Goal: Information Seeking & Learning: Understand process/instructions

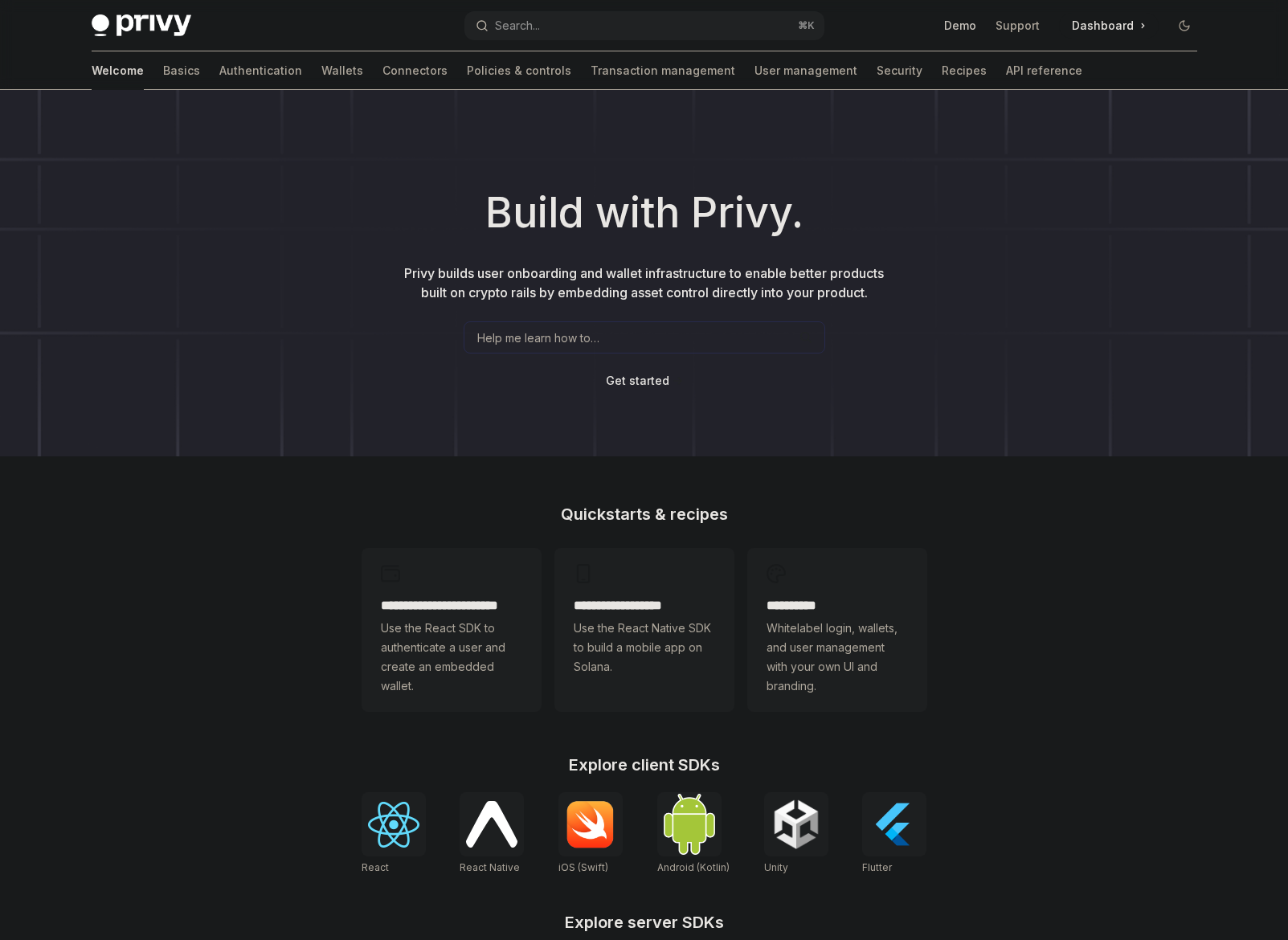
click at [970, 32] on link "Demo" at bounding box center [960, 26] width 32 height 16
click at [942, 76] on link "Recipes" at bounding box center [964, 70] width 45 height 38
type textarea "*"
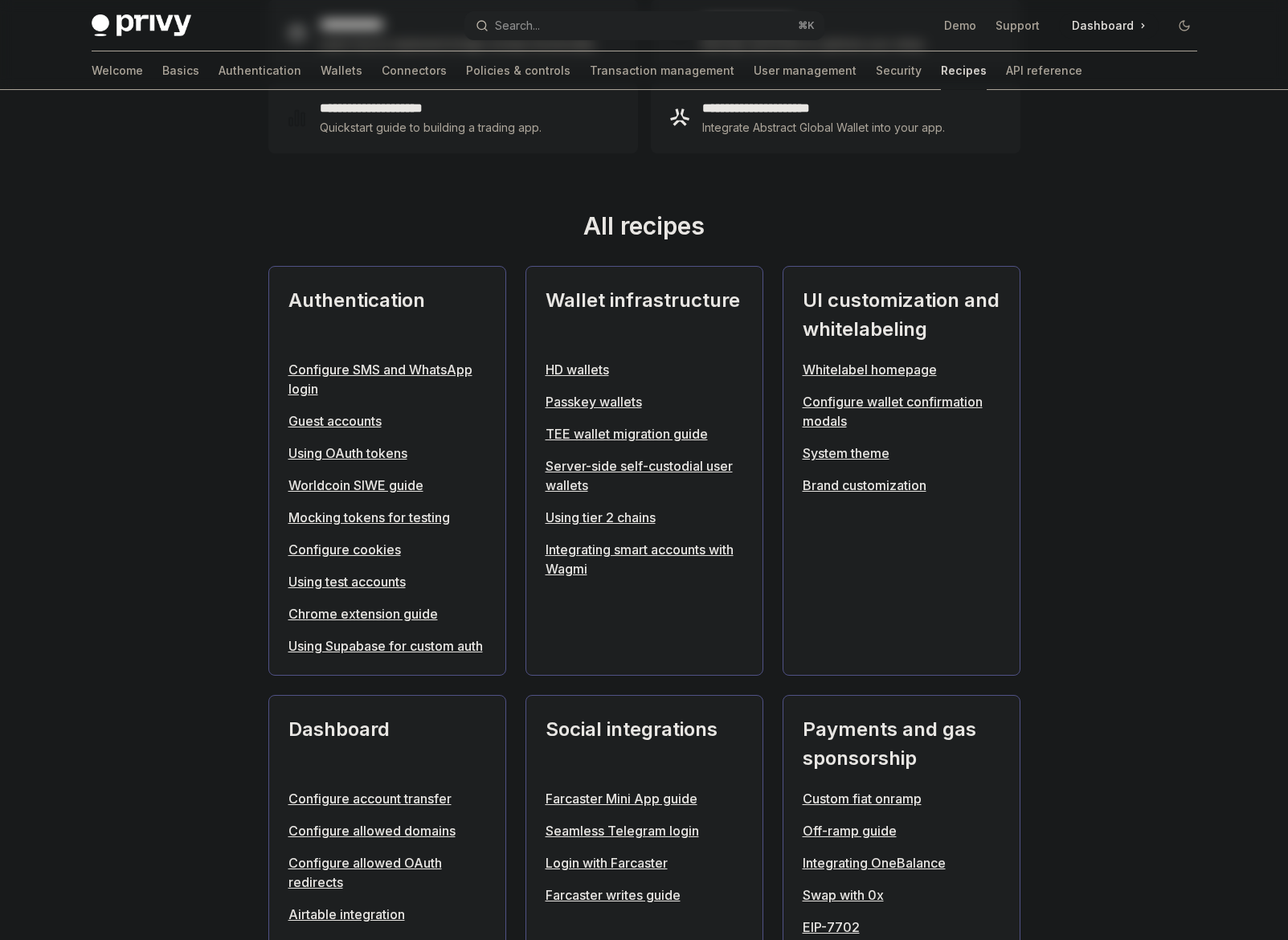
scroll to position [459, 0]
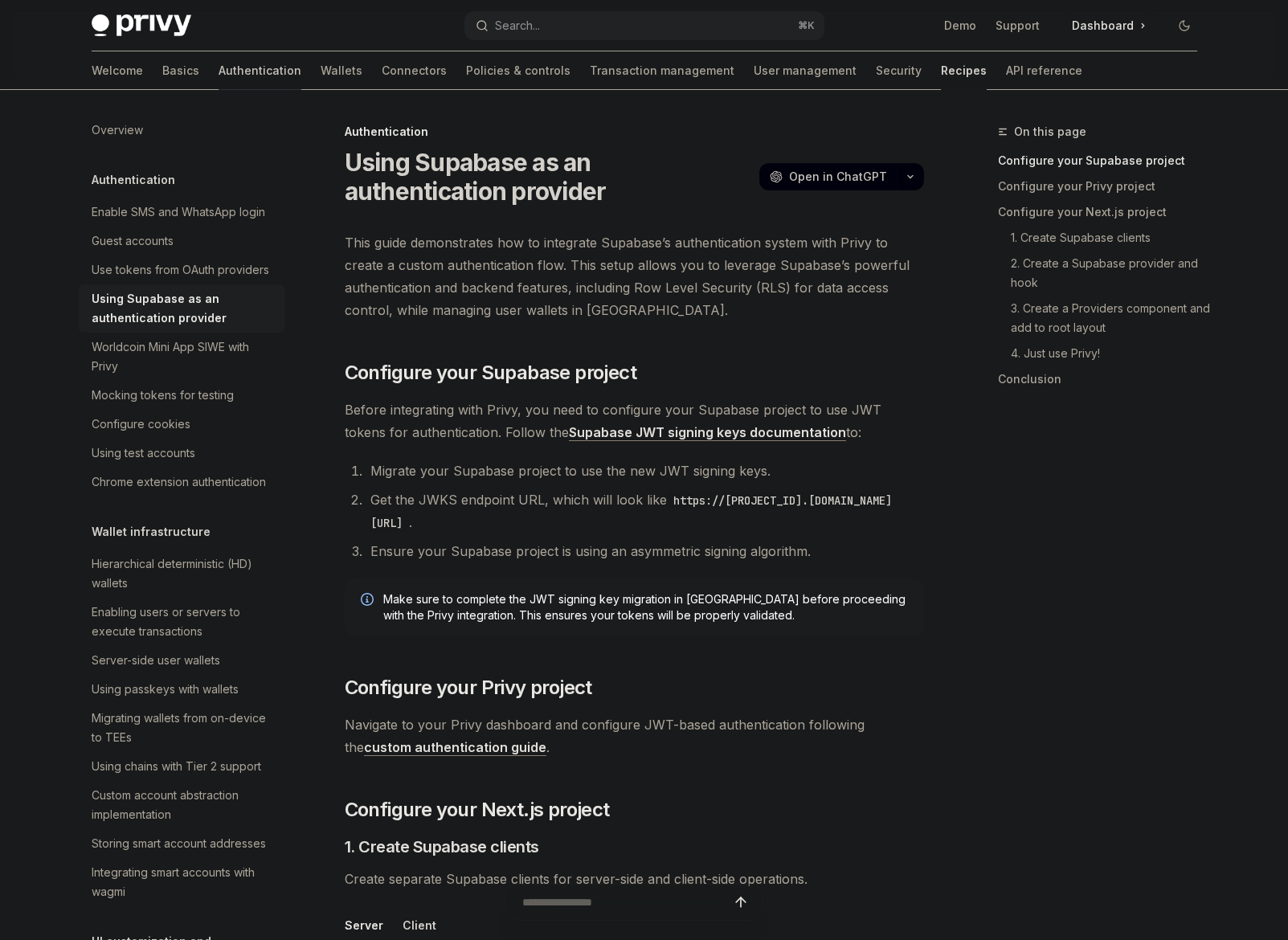
click at [219, 71] on link "Authentication" at bounding box center [259, 70] width 83 height 38
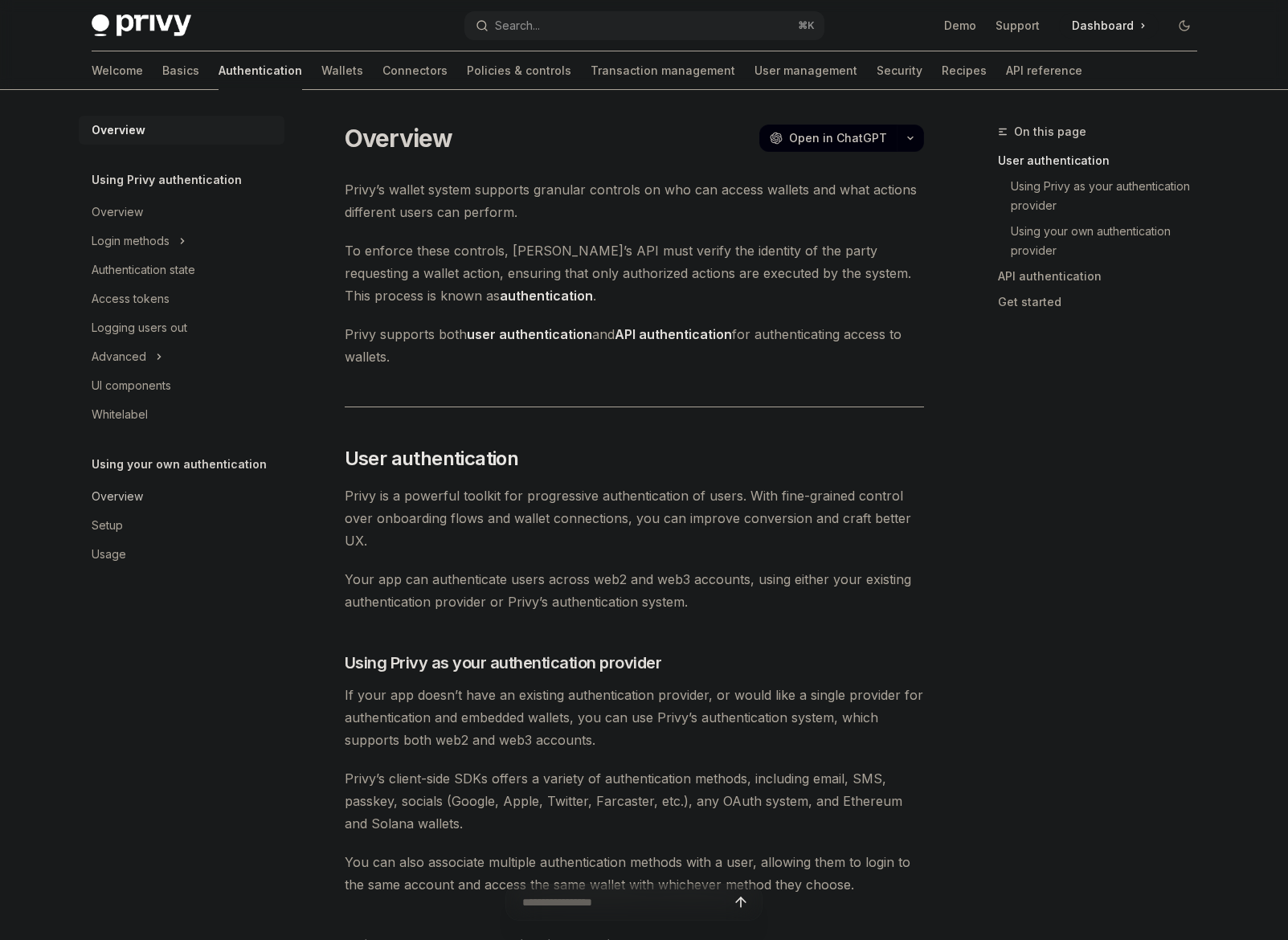
click at [111, 502] on div "Overview" at bounding box center [117, 497] width 51 height 20
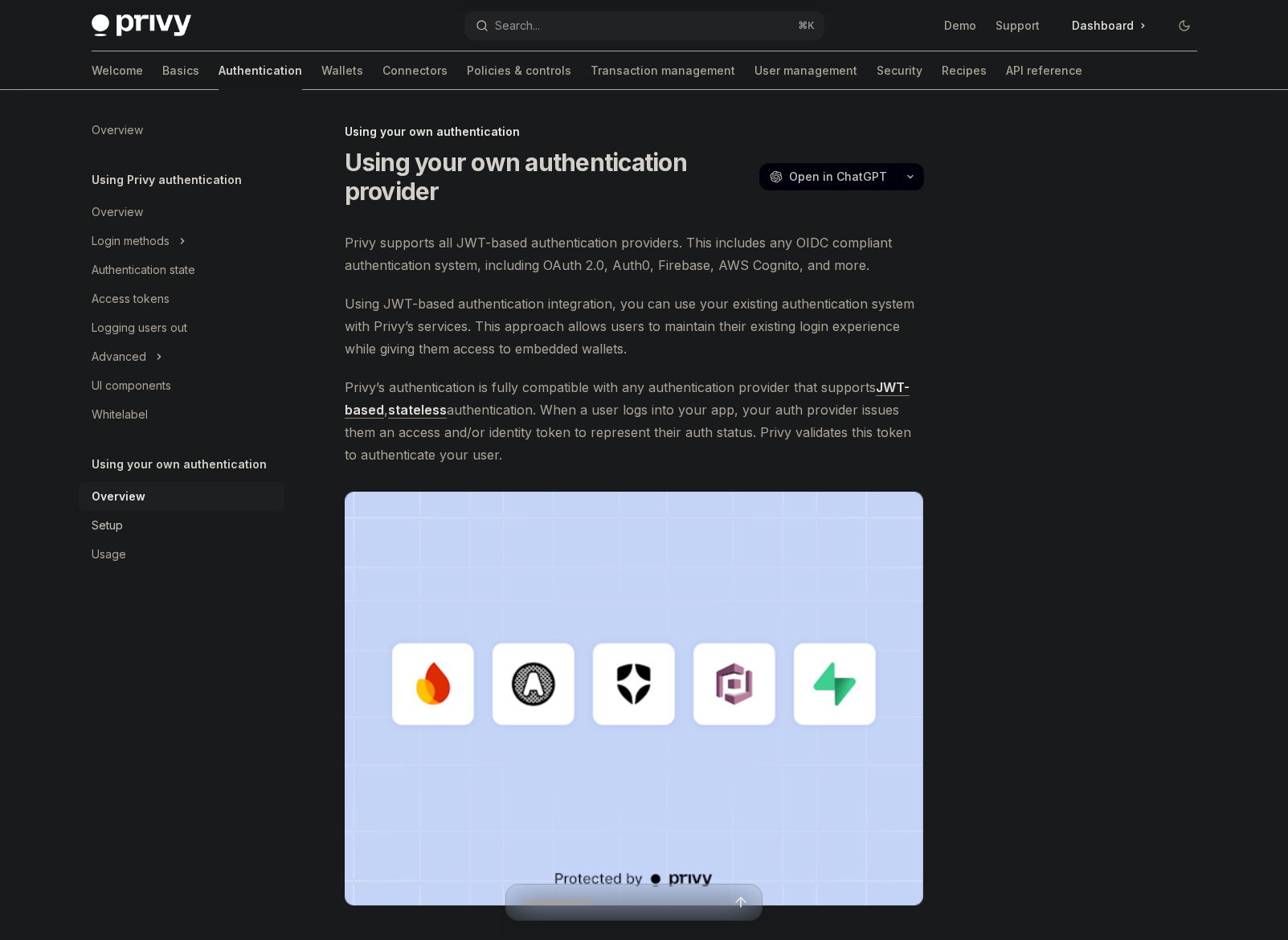
click at [113, 527] on div "Setup" at bounding box center [107, 526] width 31 height 20
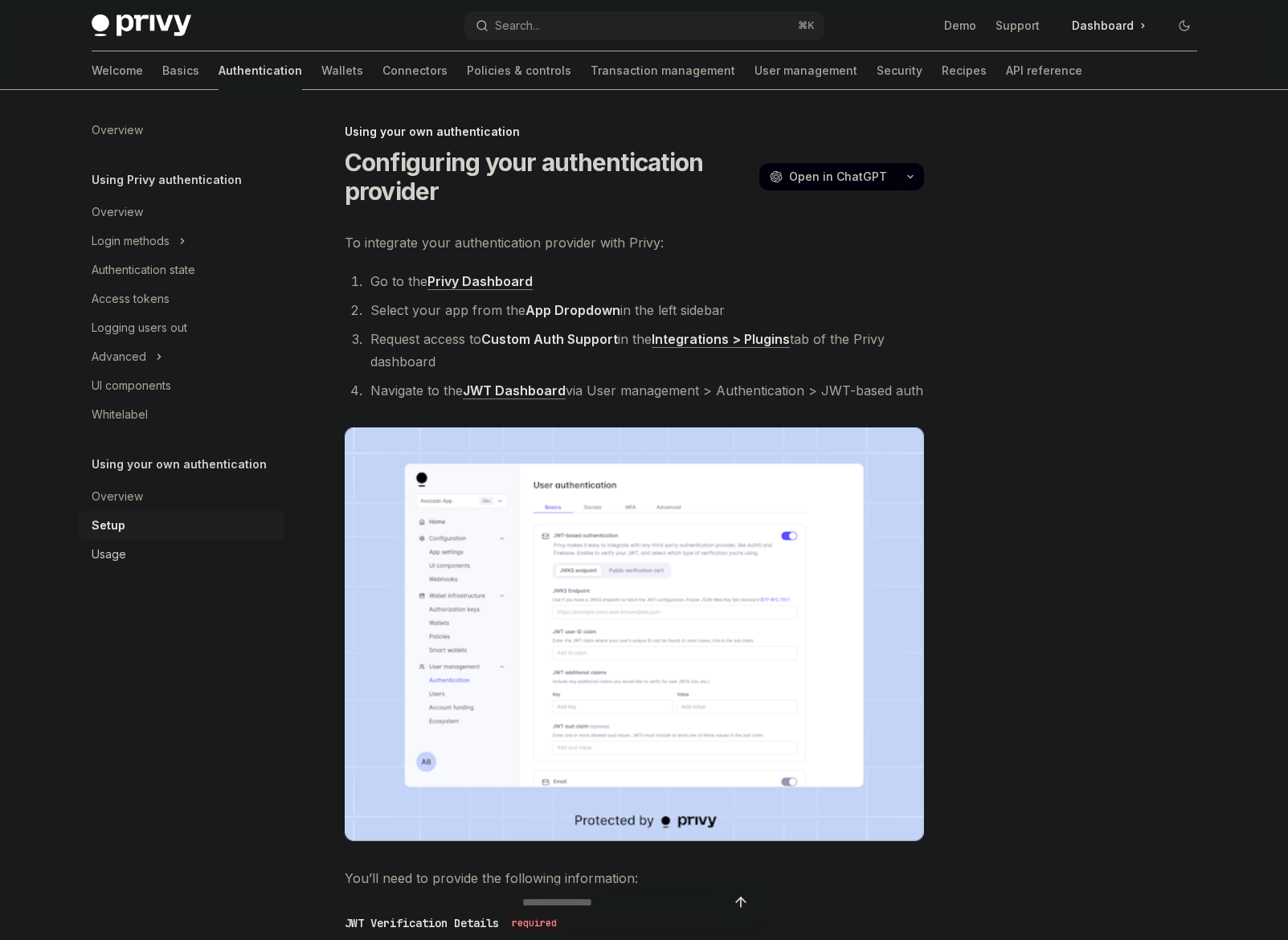
click at [114, 554] on div "Usage" at bounding box center [109, 555] width 35 height 20
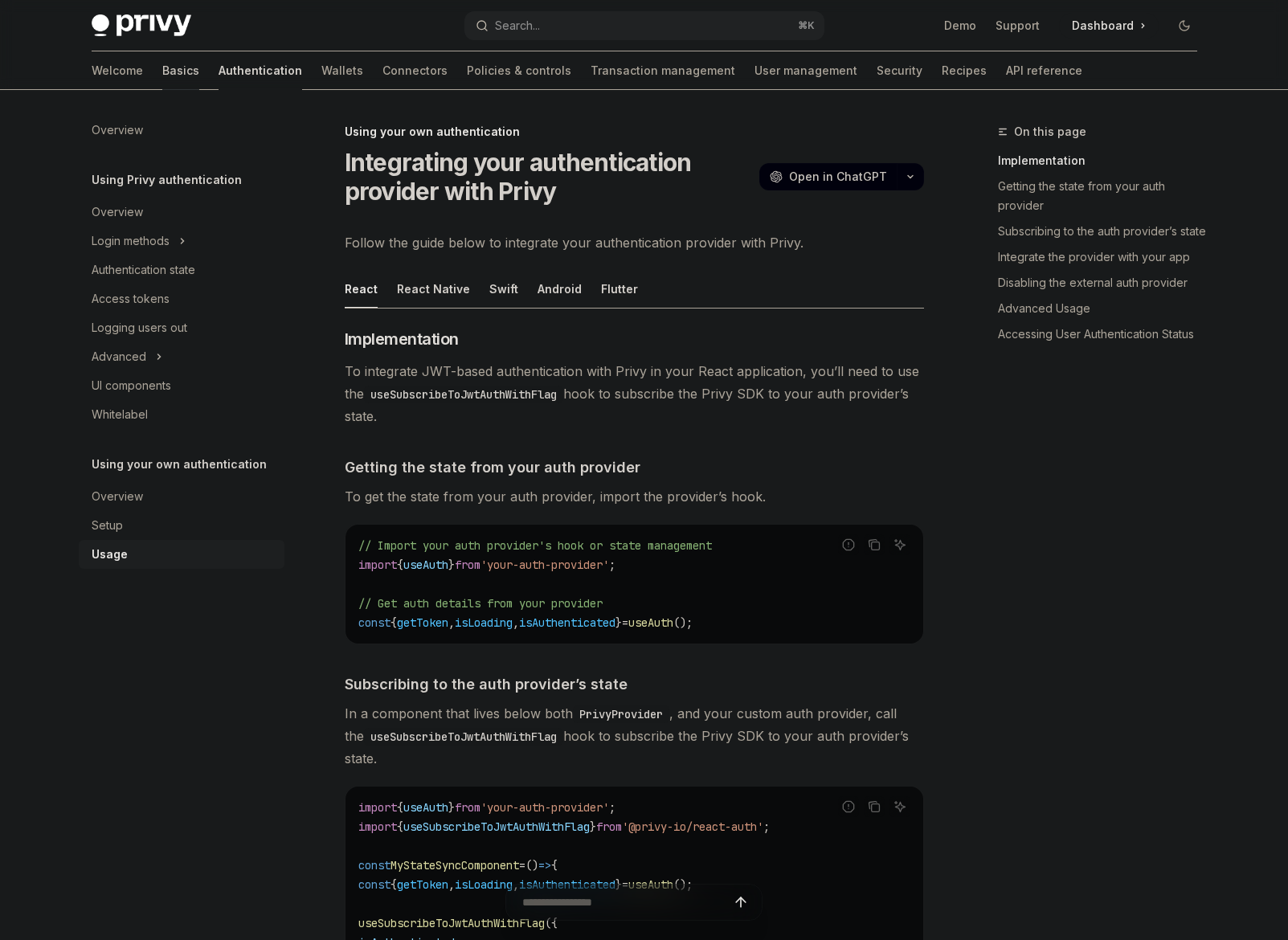
click at [162, 83] on link "Basics" at bounding box center [180, 70] width 37 height 38
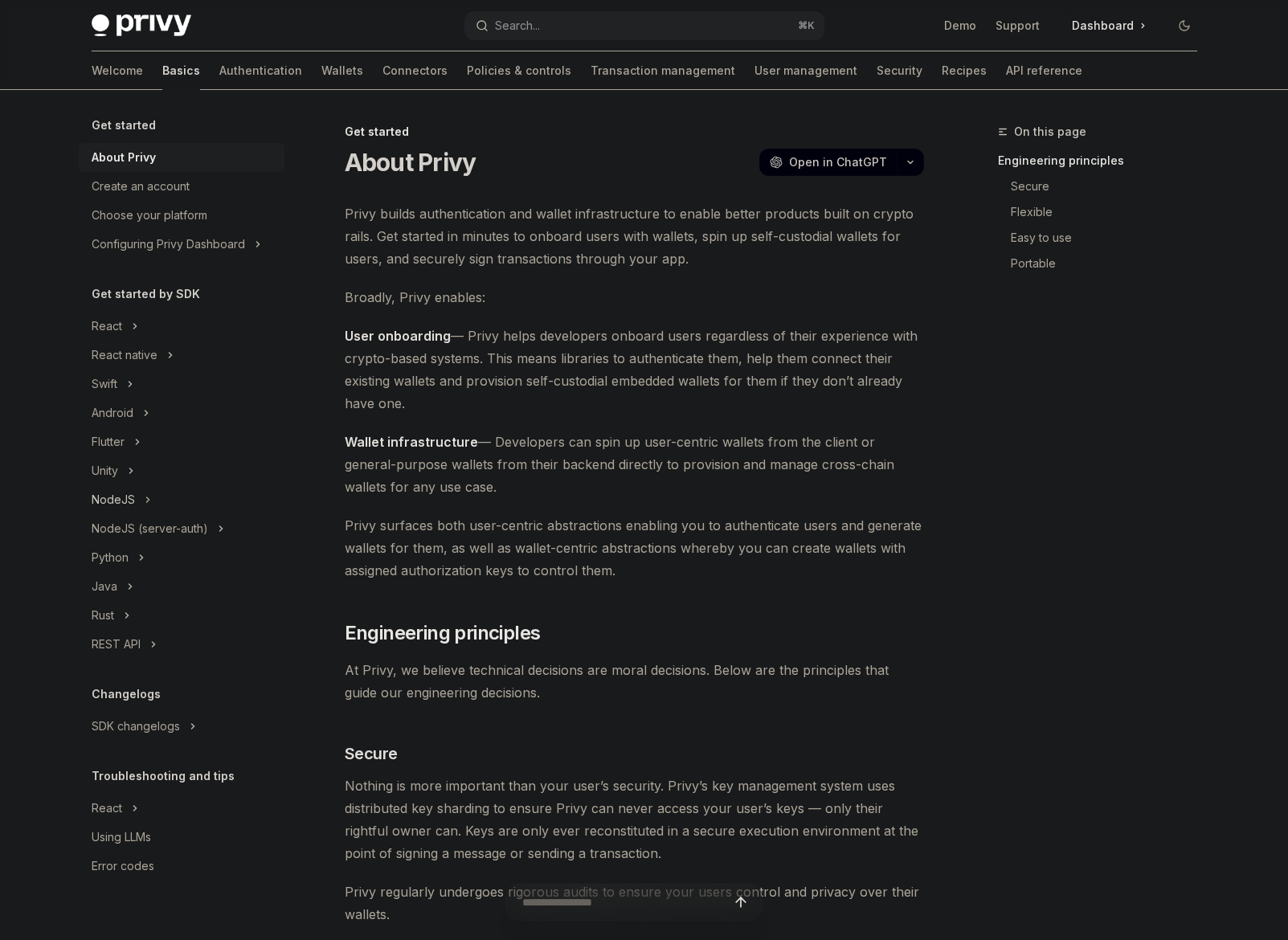
click at [116, 495] on div "NodeJS" at bounding box center [113, 499] width 43 height 20
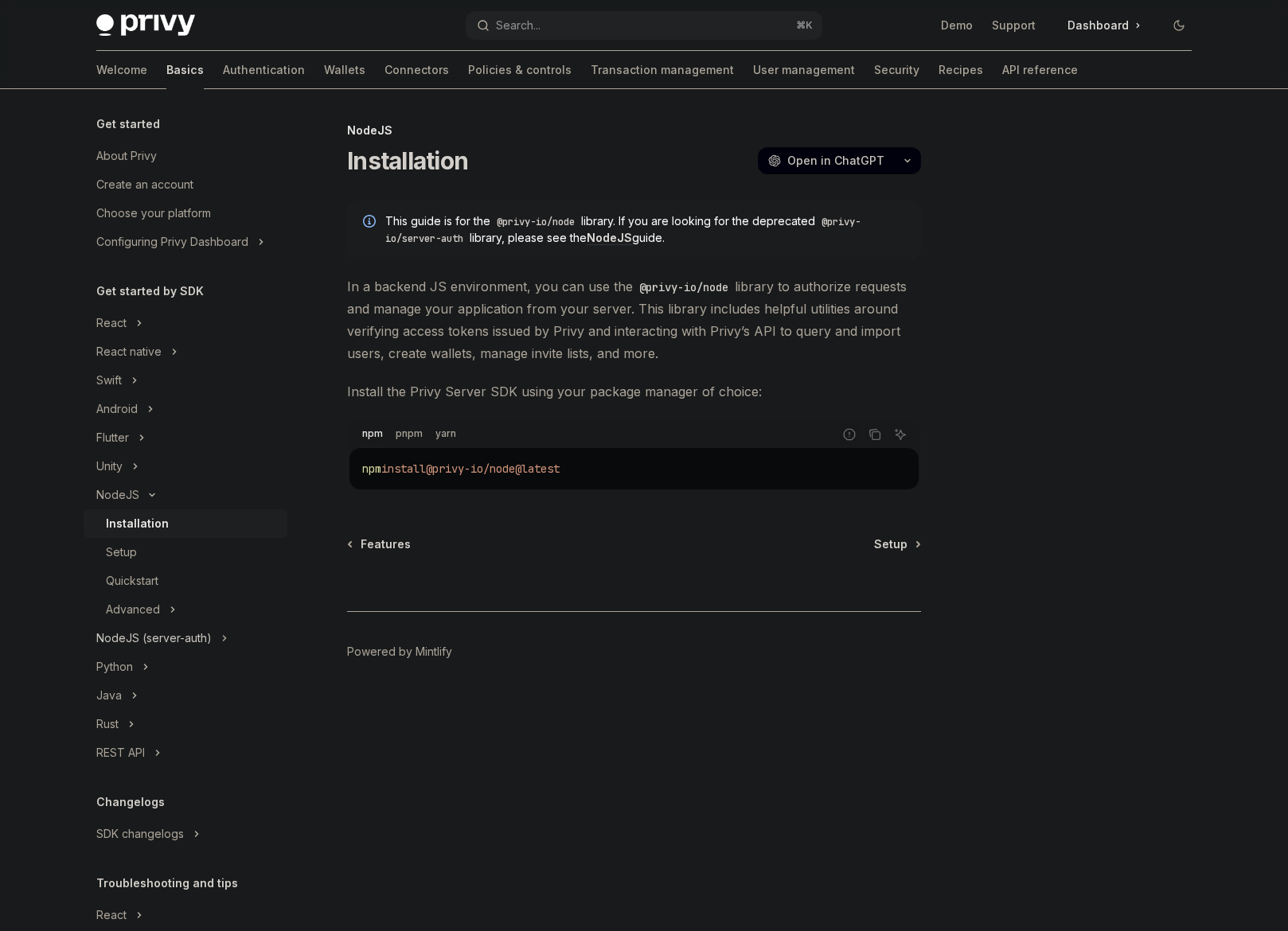
click at [162, 641] on div "NodeJS (server-auth)" at bounding box center [153, 638] width 115 height 19
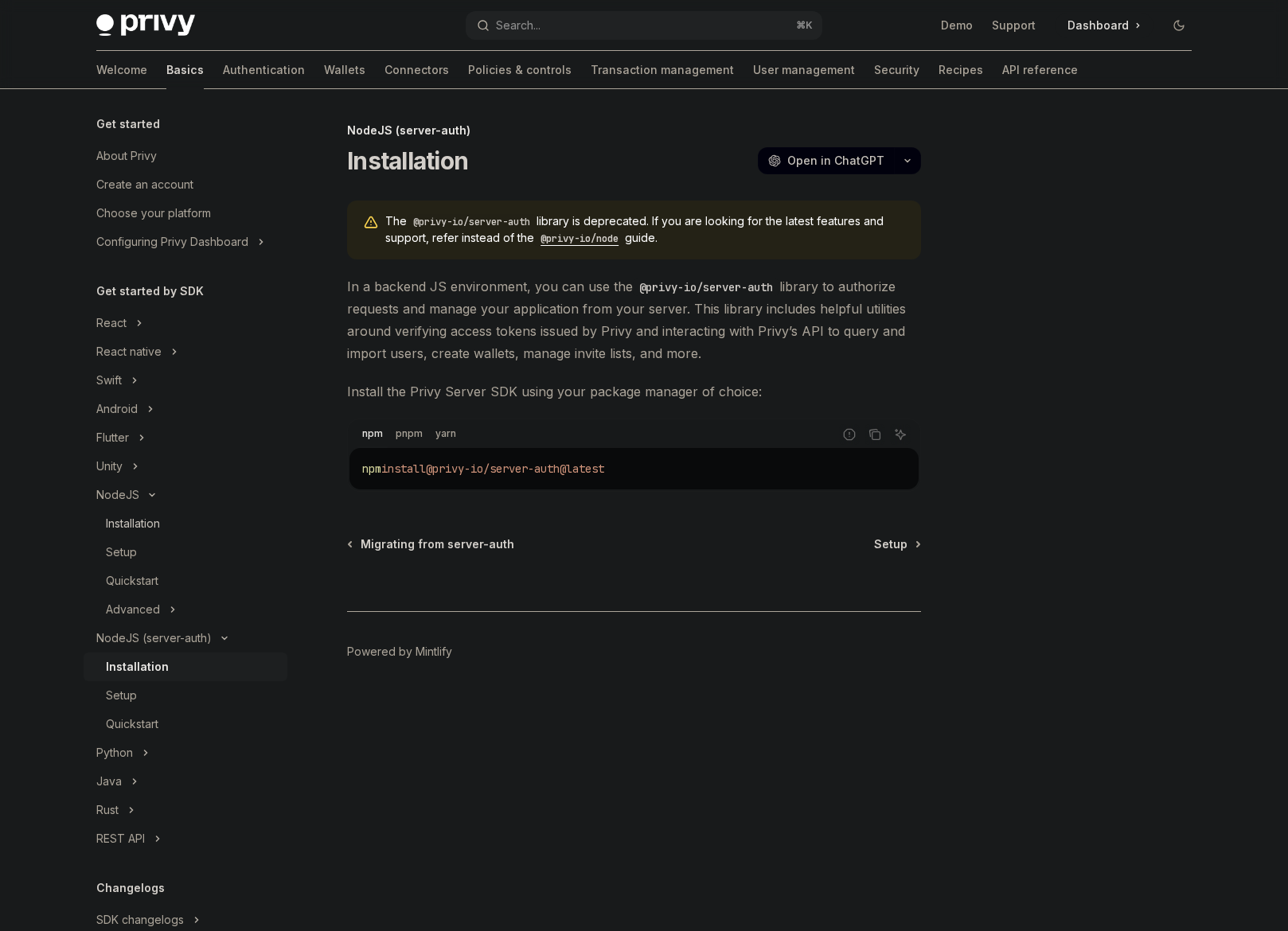
click at [121, 522] on div "Installation" at bounding box center [133, 523] width 54 height 19
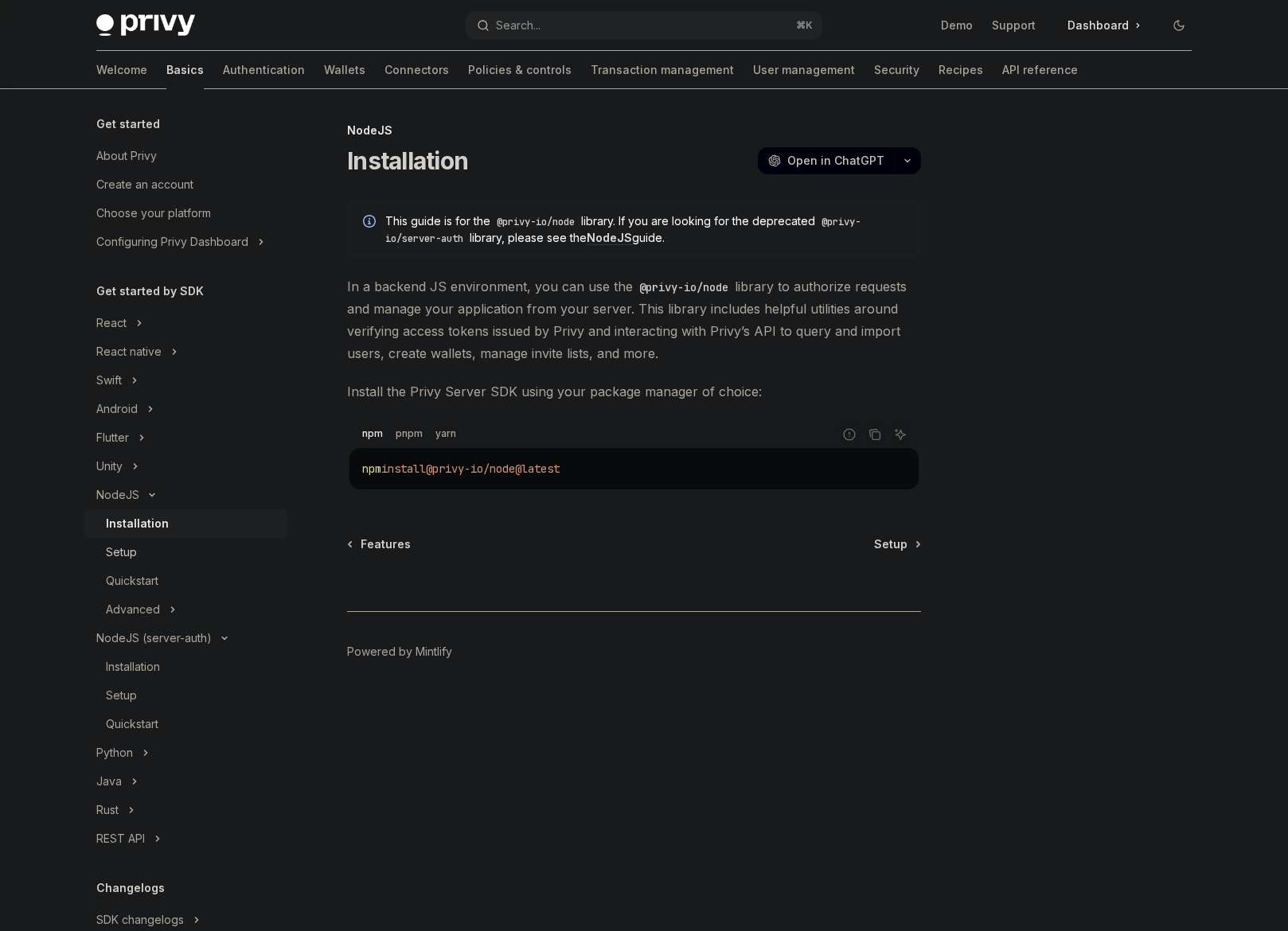
click at [171, 555] on div "Setup" at bounding box center [192, 552] width 172 height 19
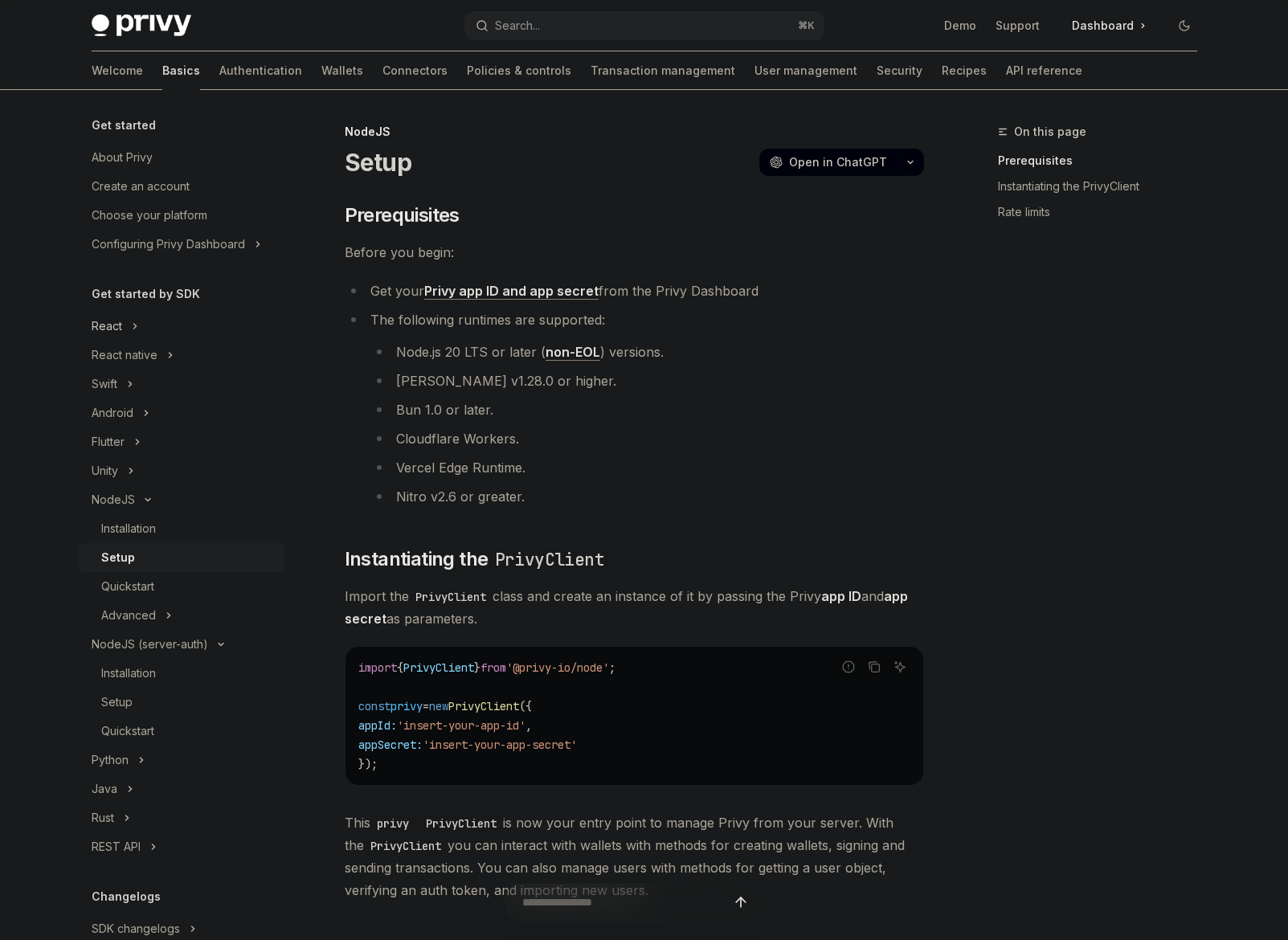
click at [128, 335] on button "React" at bounding box center [182, 327] width 206 height 29
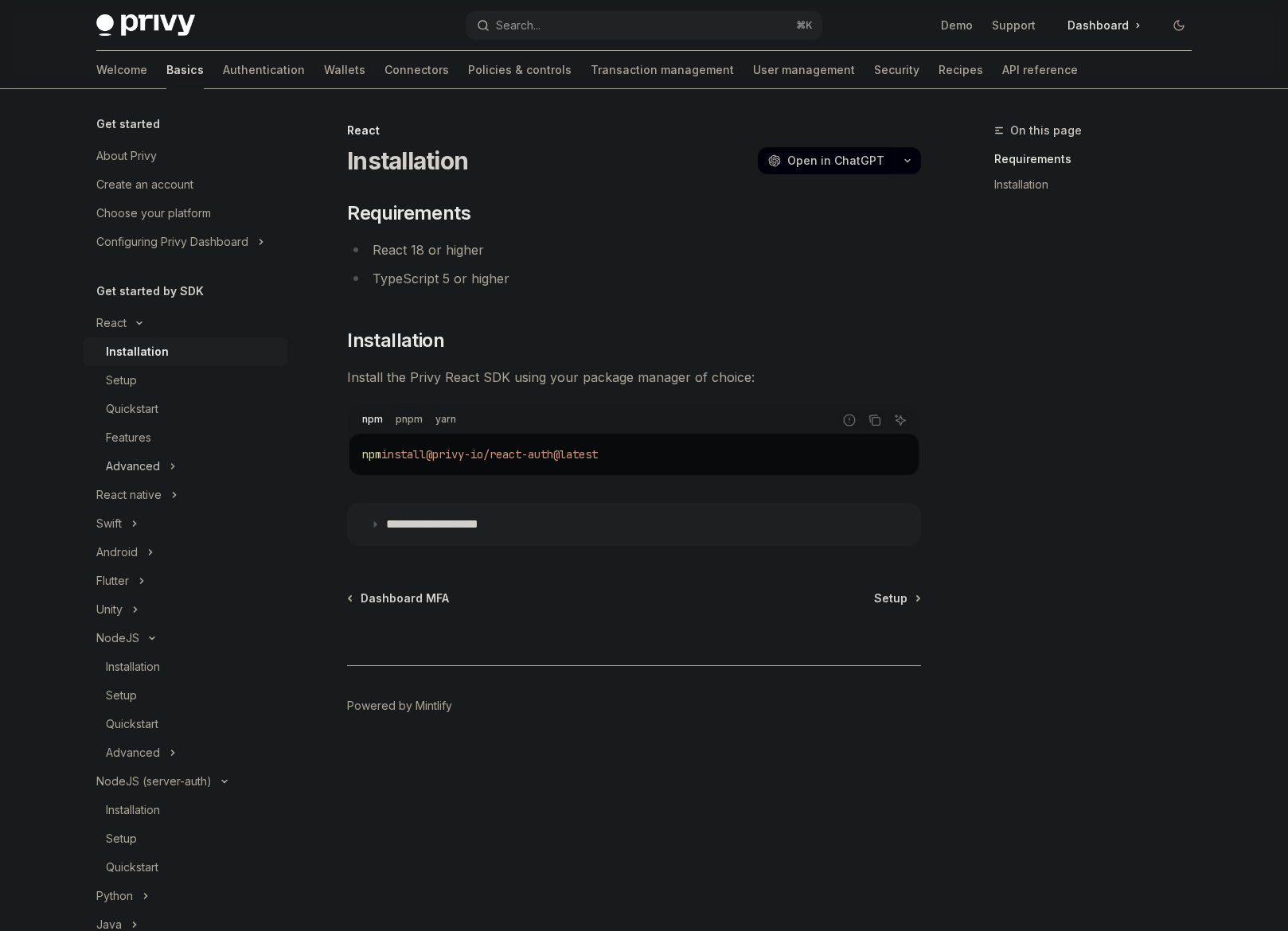
click at [169, 457] on icon "Toggle Advanced section" at bounding box center [173, 466] width 7 height 19
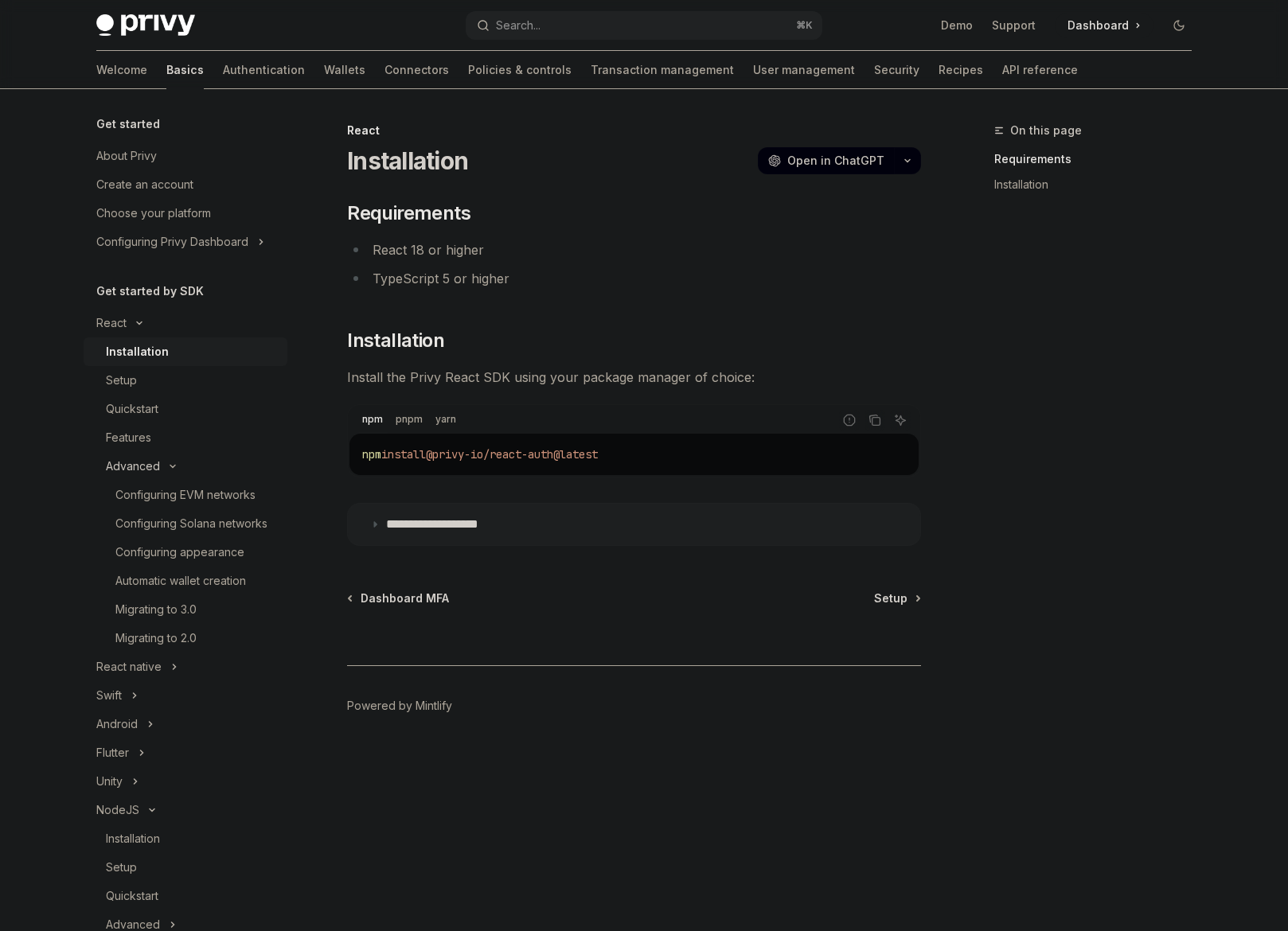
type textarea "*"
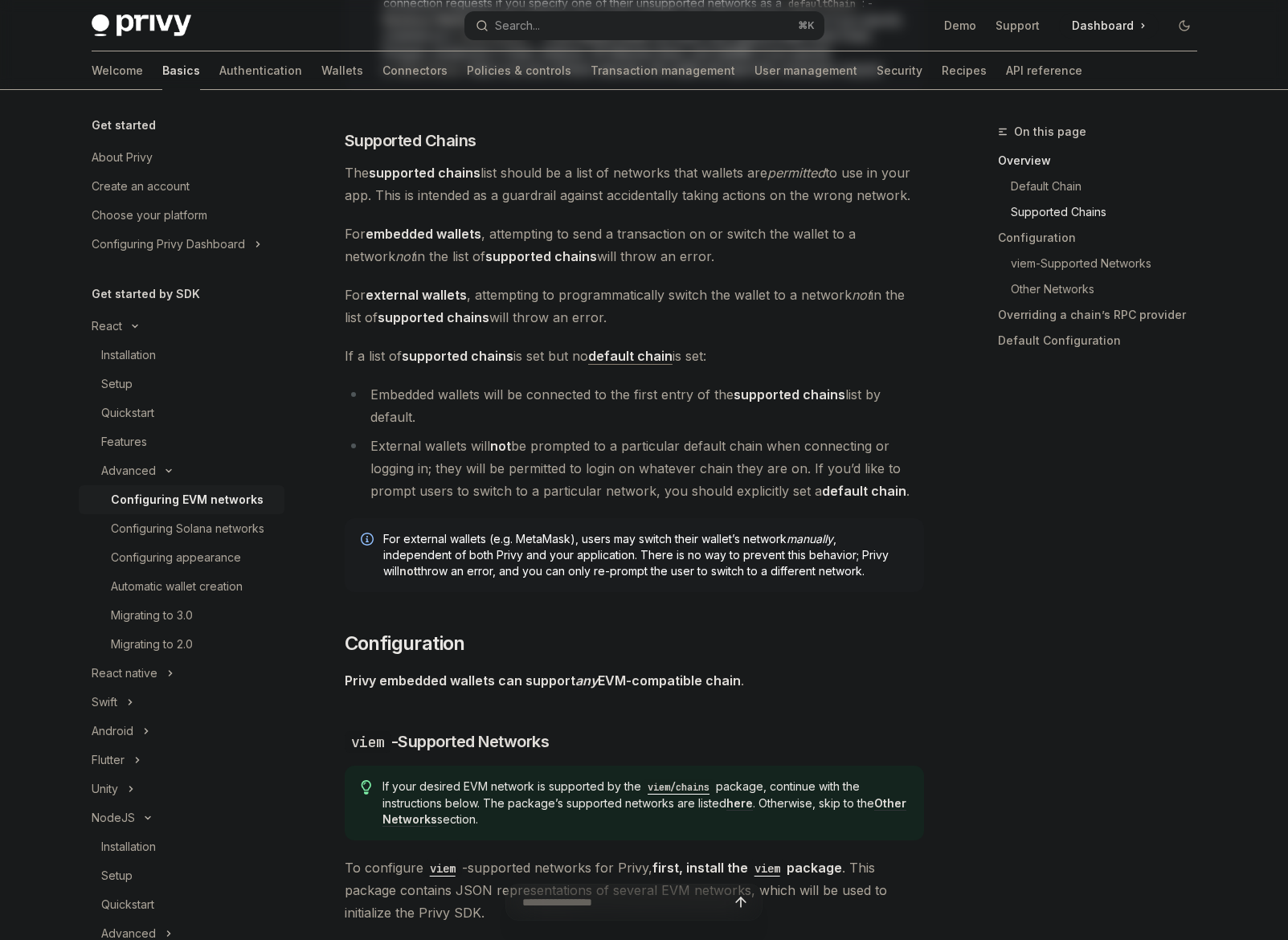
scroll to position [1062, 0]
